Goal: Task Accomplishment & Management: Manage account settings

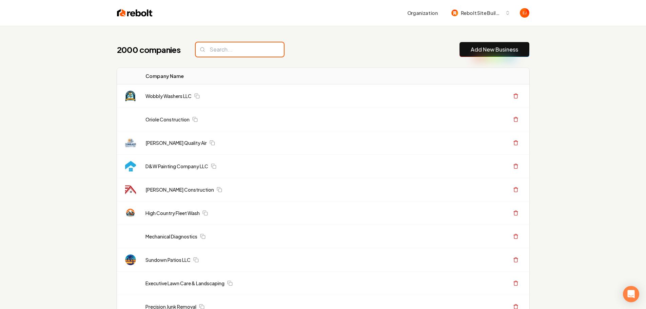
click at [229, 52] on input "search" at bounding box center [240, 49] width 88 height 14
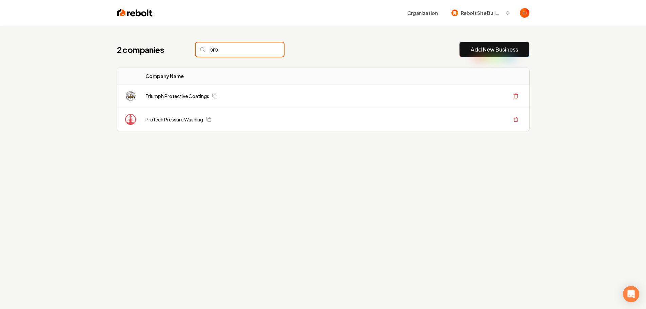
type input "prot"
click at [267, 50] on input "prot" at bounding box center [240, 49] width 88 height 14
click at [59, 91] on div "2 companies prot Add New Business Logo Company Name Actions Triumph Protective …" at bounding box center [323, 180] width 646 height 309
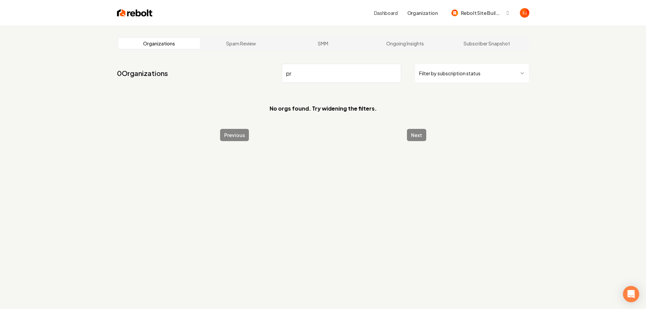
type input "p"
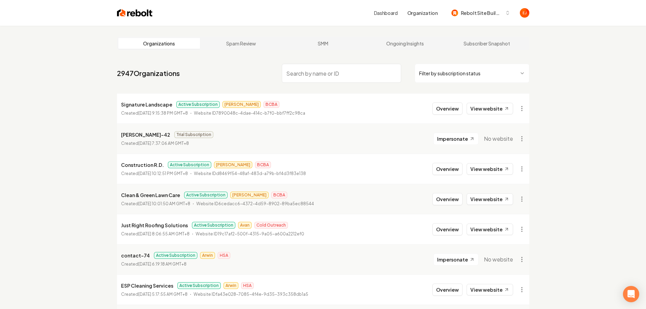
click at [131, 13] on img at bounding box center [135, 12] width 36 height 9
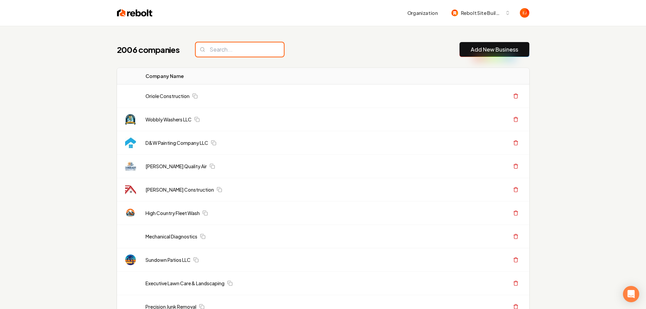
click at [247, 48] on input "search" at bounding box center [240, 49] width 88 height 14
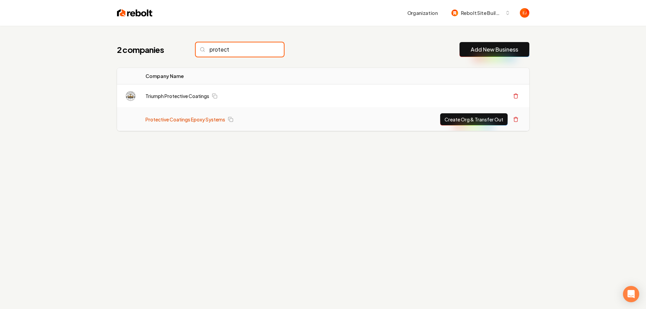
type input "protect"
click at [191, 120] on link "Protective Coatings Epoxy Systems" at bounding box center [185, 119] width 80 height 7
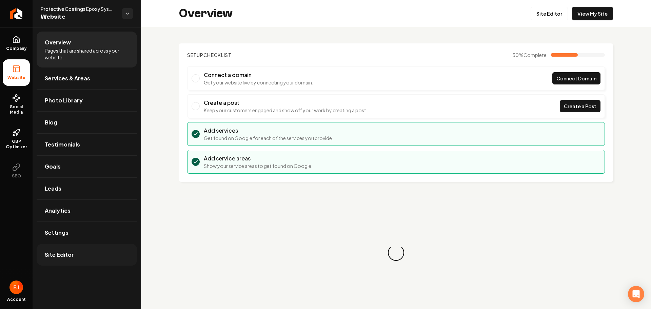
click at [58, 254] on span "Site Editor" at bounding box center [59, 255] width 29 height 8
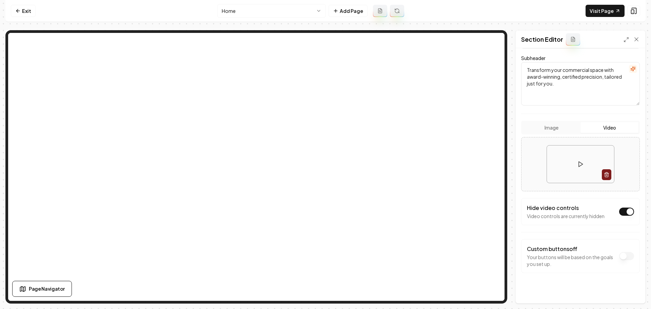
scroll to position [75, 0]
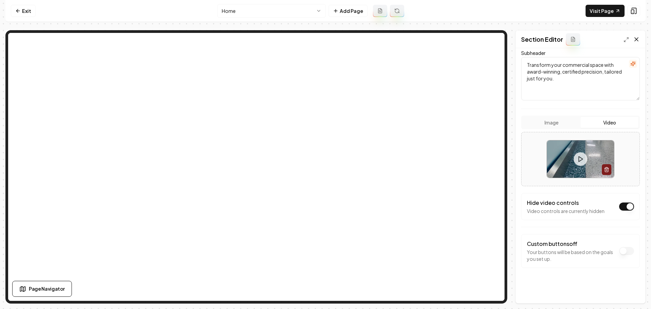
click at [637, 38] on icon at bounding box center [636, 39] width 7 height 7
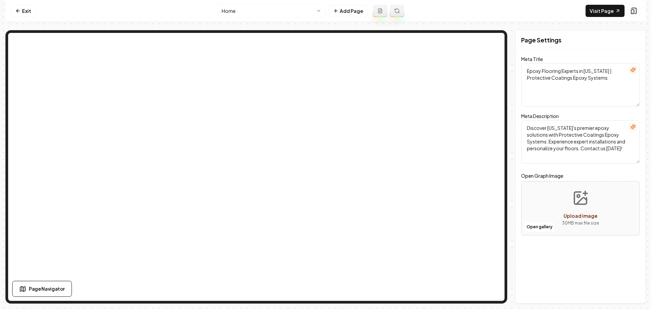
scroll to position [0, 0]
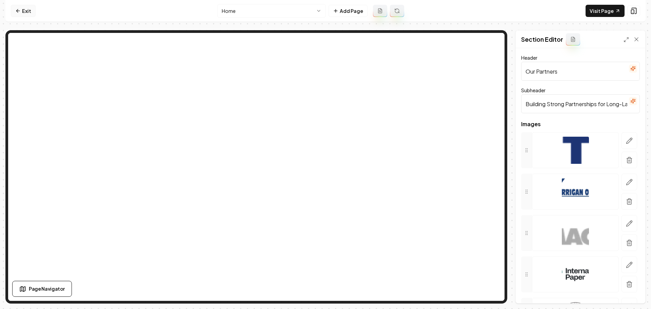
click at [19, 13] on icon at bounding box center [17, 10] width 5 height 5
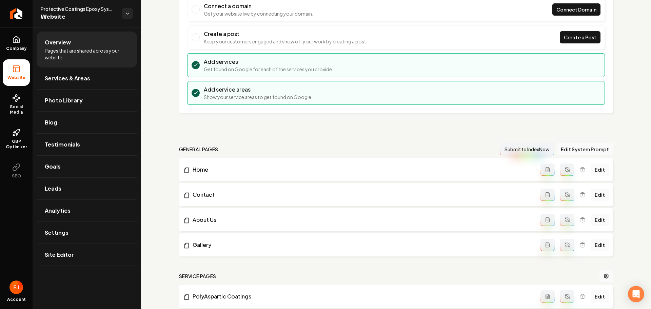
scroll to position [20, 0]
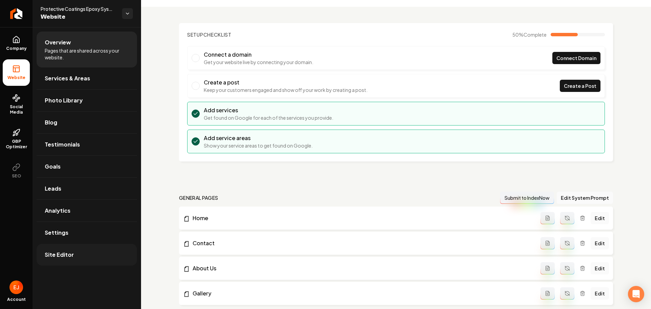
click at [68, 257] on span "Site Editor" at bounding box center [59, 255] width 29 height 8
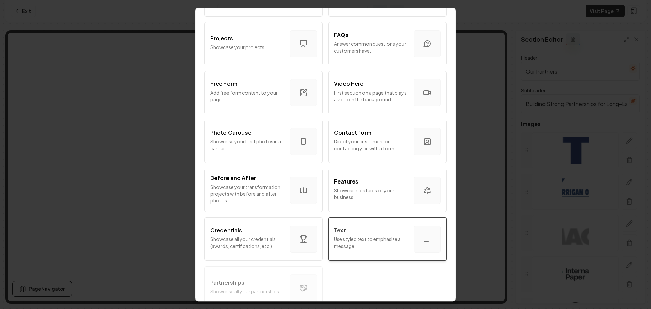
scroll to position [339, 0]
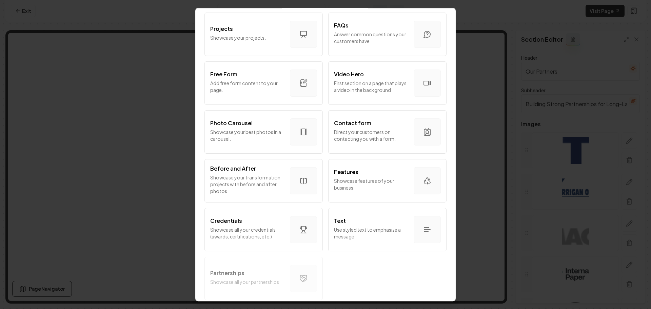
click at [262, 285] on div "Intro Section Introduce your business to your customers. Services Tell your cus…" at bounding box center [325, 11] width 243 height 584
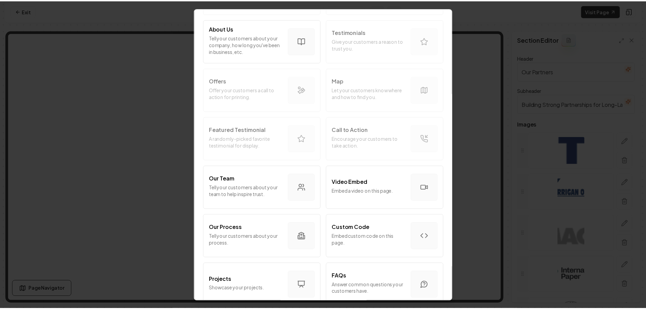
scroll to position [0, 0]
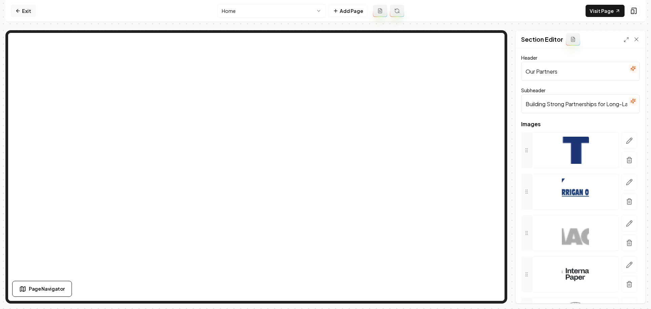
click at [27, 10] on link "Exit" at bounding box center [23, 11] width 25 height 12
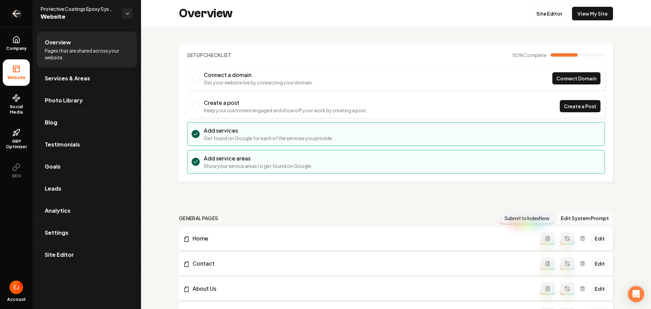
click at [14, 16] on icon "Return to dashboard" at bounding box center [16, 13] width 11 height 11
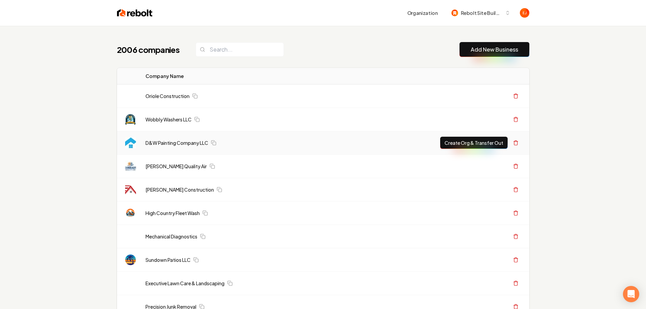
scroll to position [136, 0]
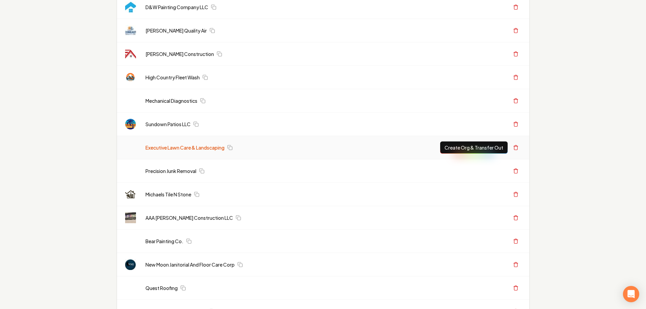
click at [165, 149] on link "Executive Lawn Care & Landscaping" at bounding box center [184, 147] width 79 height 7
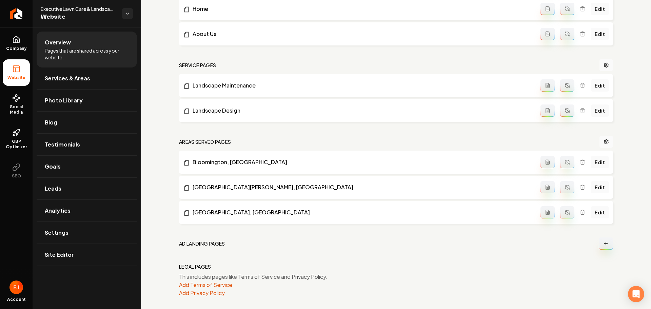
scroll to position [259, 0]
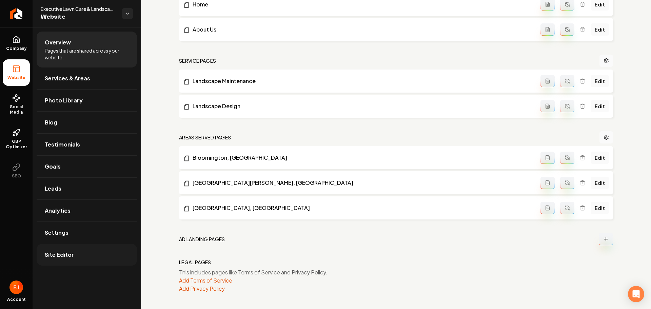
click at [64, 261] on link "Site Editor" at bounding box center [87, 255] width 100 height 22
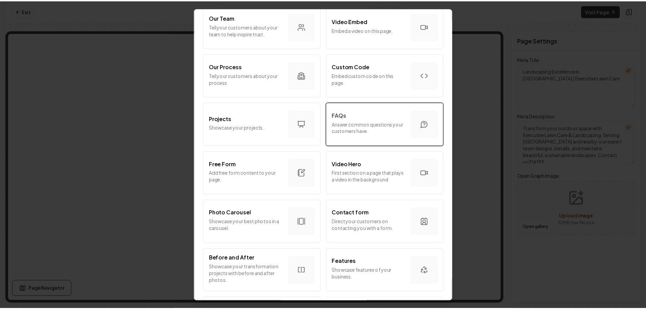
scroll to position [346, 0]
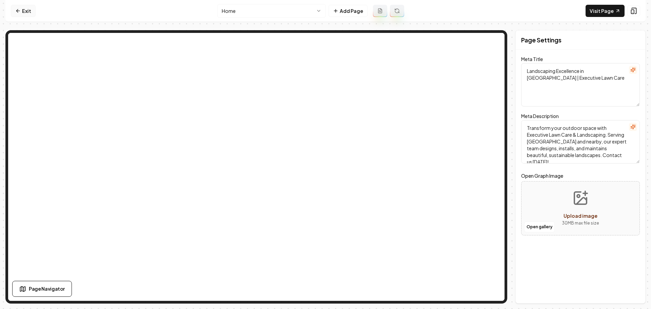
click at [23, 14] on link "Exit" at bounding box center [23, 11] width 25 height 12
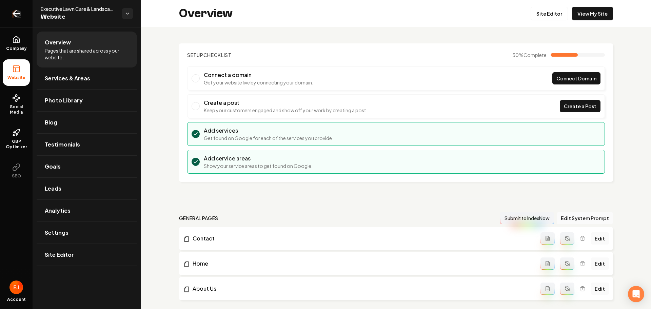
click at [17, 13] on icon "Return to dashboard" at bounding box center [16, 13] width 11 height 11
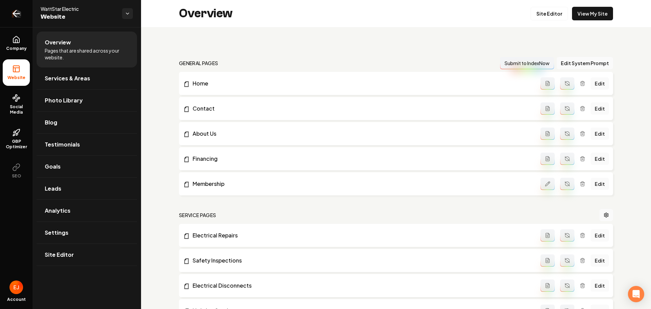
scroll to position [807, 0]
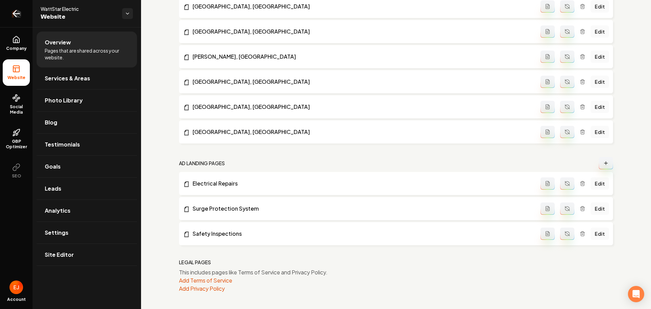
click at [14, 17] on icon "Return to dashboard" at bounding box center [16, 13] width 11 height 11
